Goal: Task Accomplishment & Management: Use online tool/utility

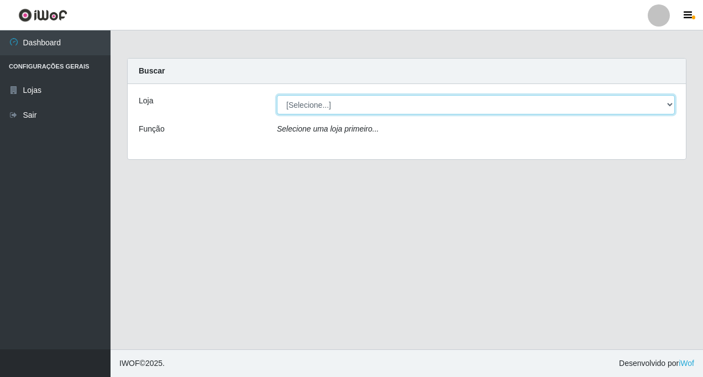
click at [672, 102] on select "[Selecione...] Rede Fácil Construção" at bounding box center [476, 104] width 398 height 19
select select "318"
click at [277, 95] on select "[Selecione...] Rede Fácil Construção" at bounding box center [476, 104] width 398 height 19
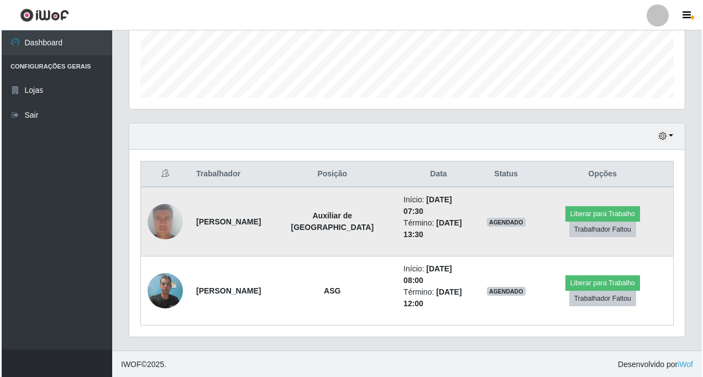
scroll to position [298, 0]
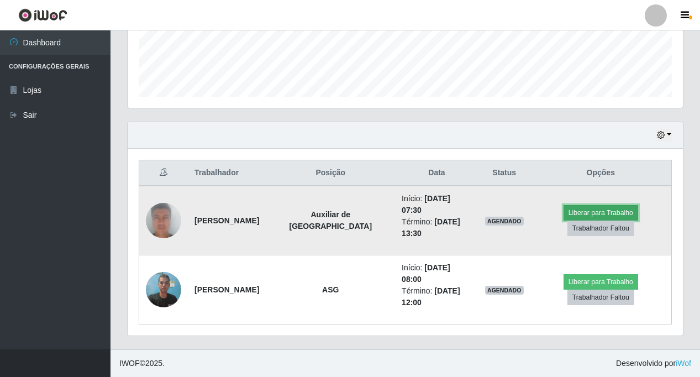
click at [587, 207] on button "Liberar para Trabalho" at bounding box center [600, 212] width 75 height 15
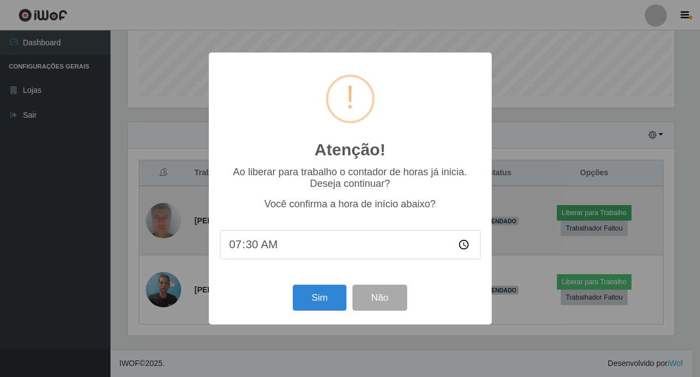
click at [587, 207] on div "Atenção! × Ao liberar para trabalho o contador de horas já inicia. Deseja conti…" at bounding box center [350, 188] width 700 height 377
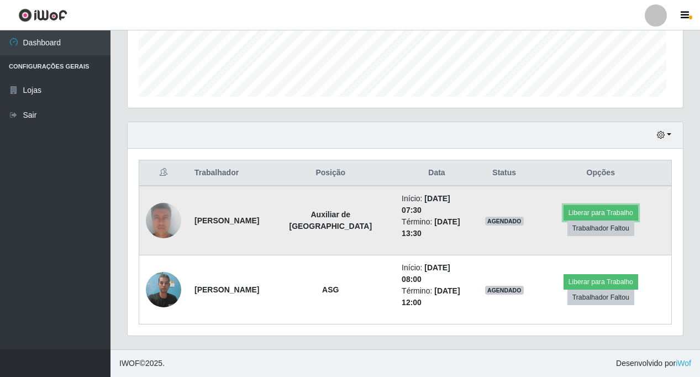
scroll to position [229, 555]
click at [589, 208] on button "Liberar para Trabalho" at bounding box center [600, 212] width 75 height 15
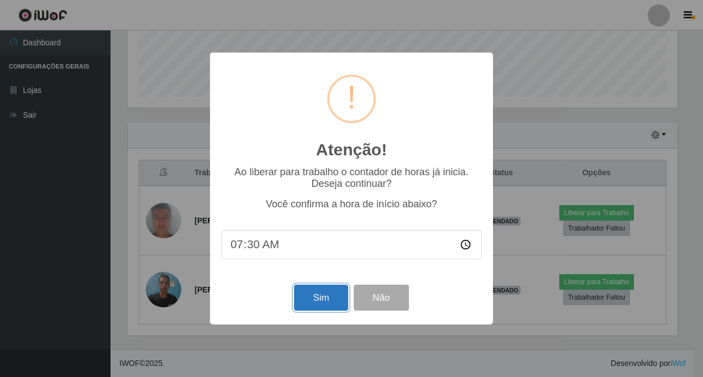
click at [326, 297] on button "Sim" at bounding box center [321, 297] width 54 height 26
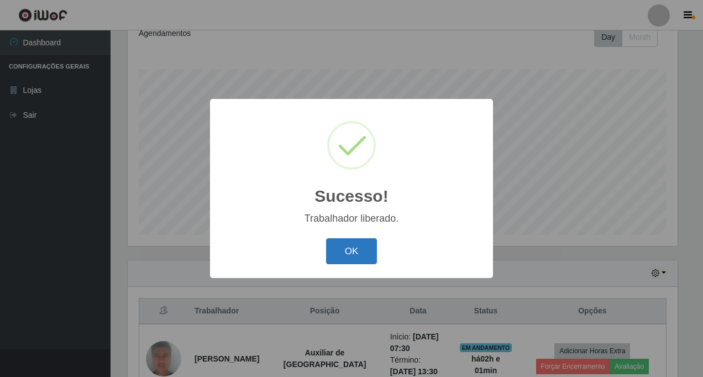
click at [350, 252] on button "OK" at bounding box center [351, 251] width 51 height 26
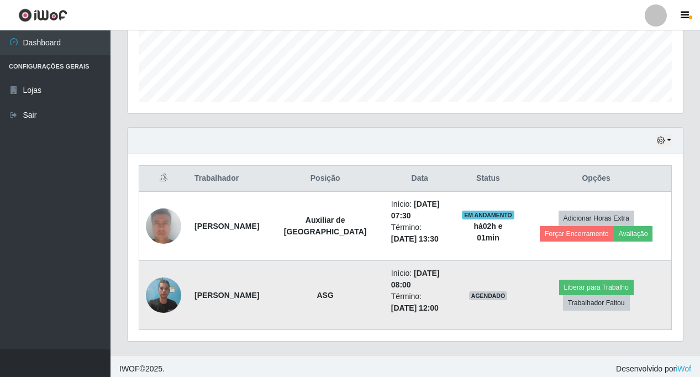
scroll to position [298, 0]
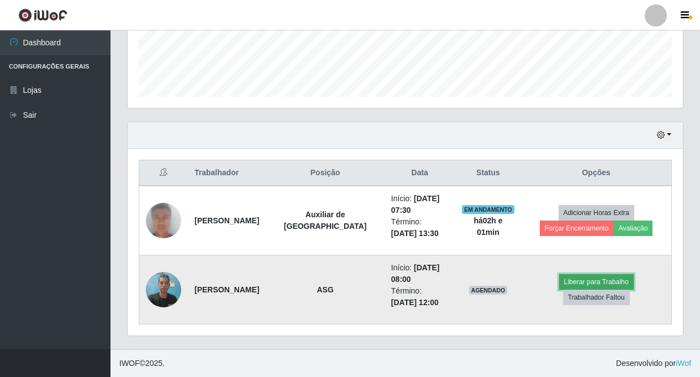
click at [577, 277] on button "Liberar para Trabalho" at bounding box center [596, 281] width 75 height 15
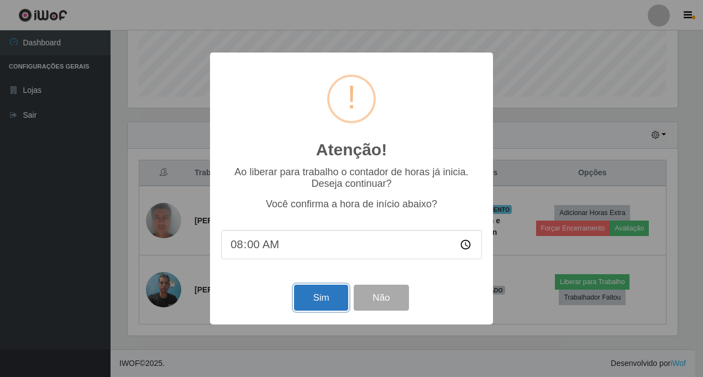
click at [330, 290] on button "Sim" at bounding box center [321, 297] width 54 height 26
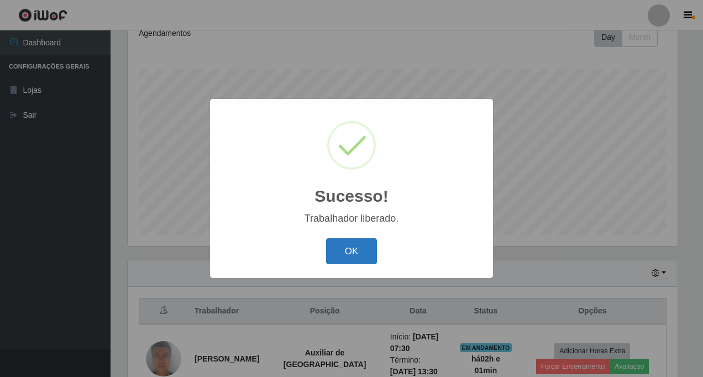
click at [358, 244] on button "OK" at bounding box center [351, 251] width 51 height 26
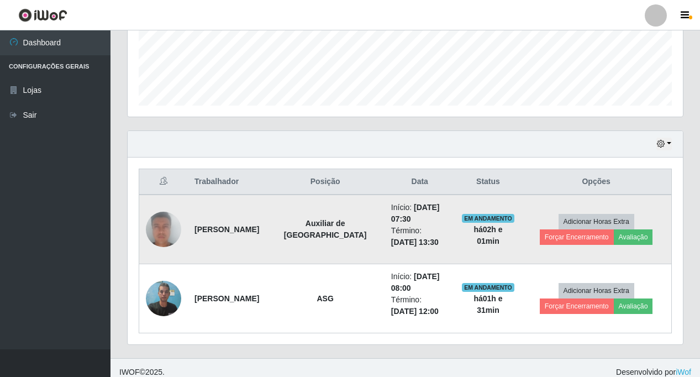
scroll to position [298, 0]
